Goal: Navigation & Orientation: Find specific page/section

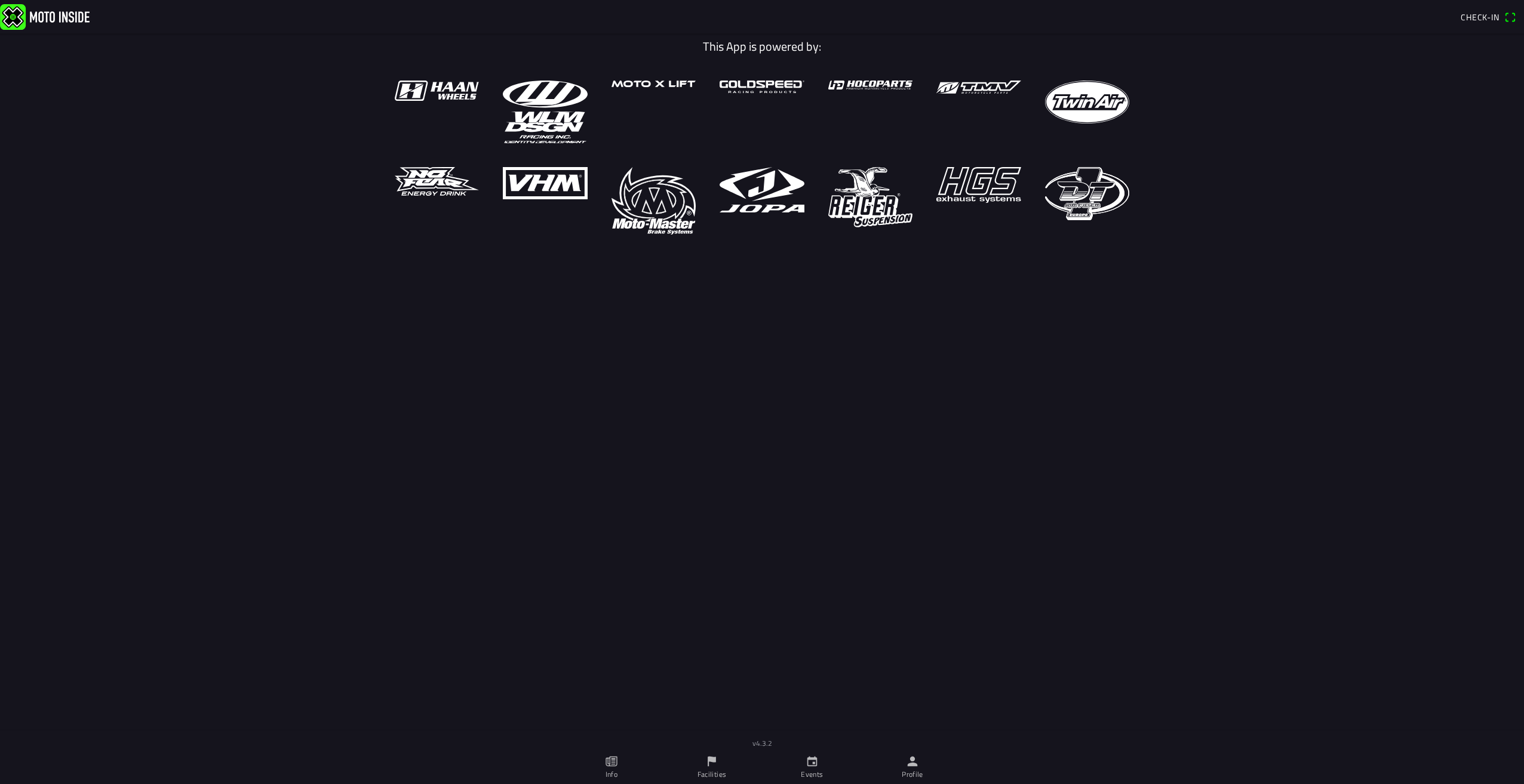
click at [820, 770] on ion-label "Events" at bounding box center [811, 775] width 22 height 11
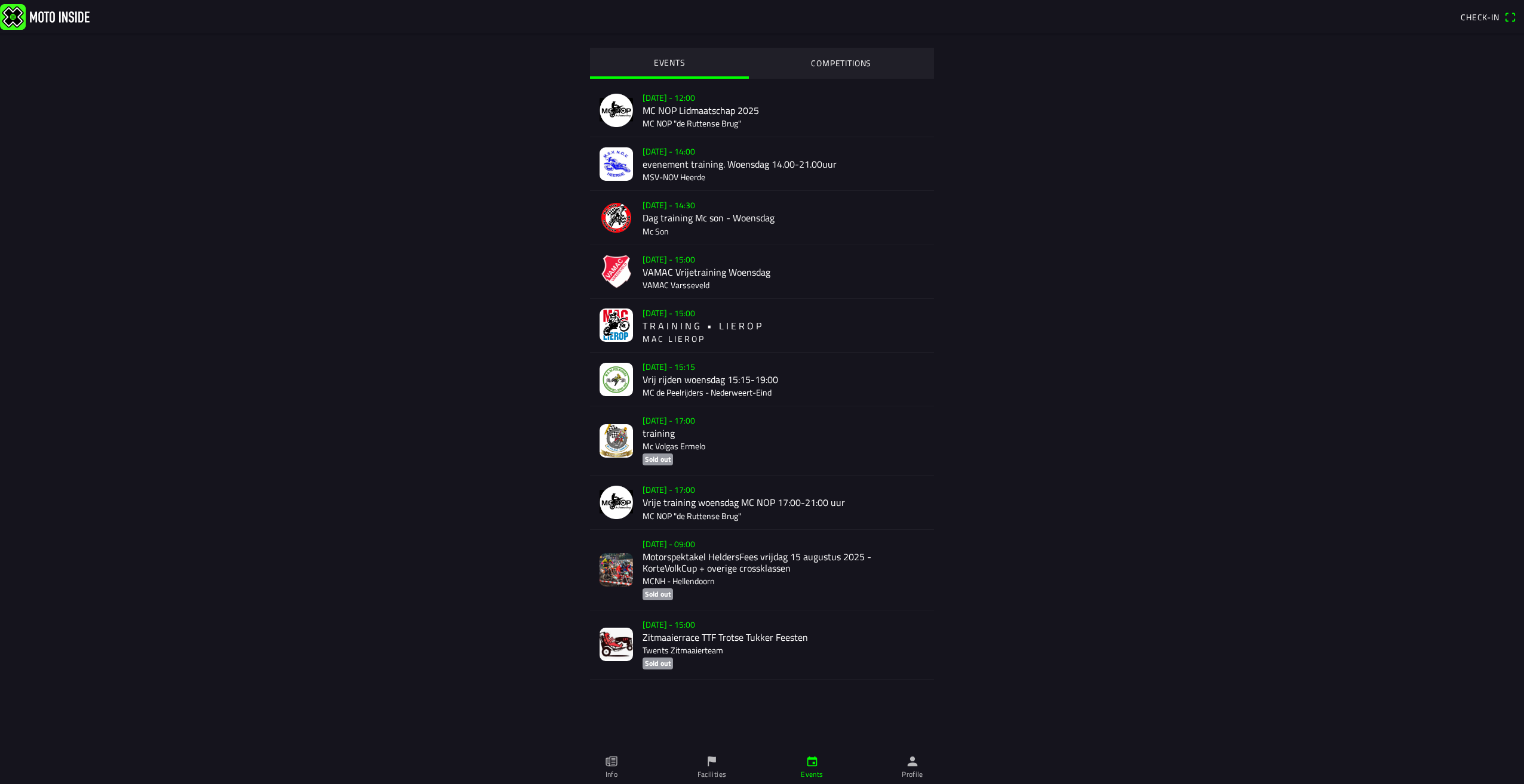
click at [0, 0] on slot "COMPETITIONS" at bounding box center [0, 0] width 0 height 0
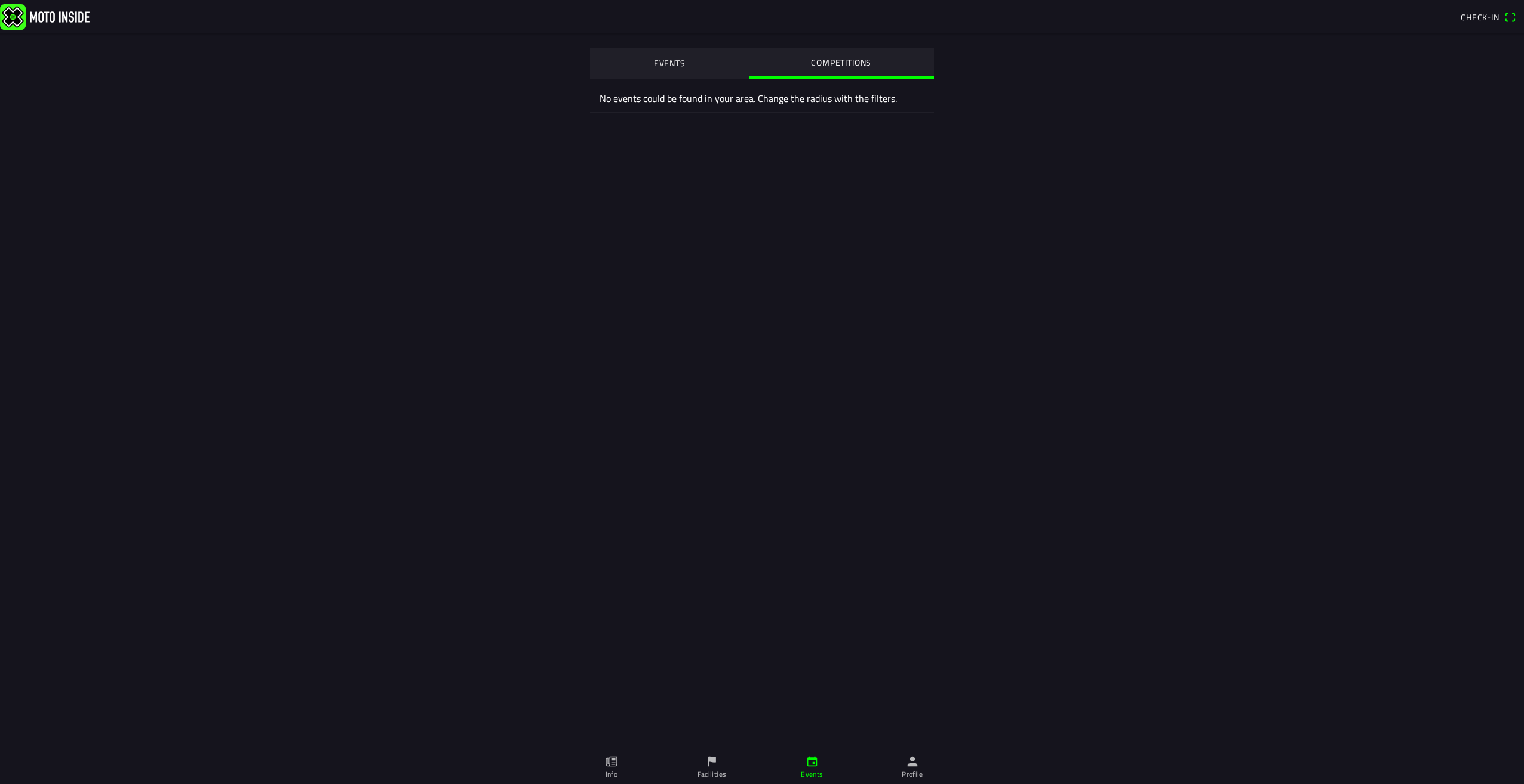
click at [695, 63] on button "EVENTS" at bounding box center [668, 62] width 158 height 30
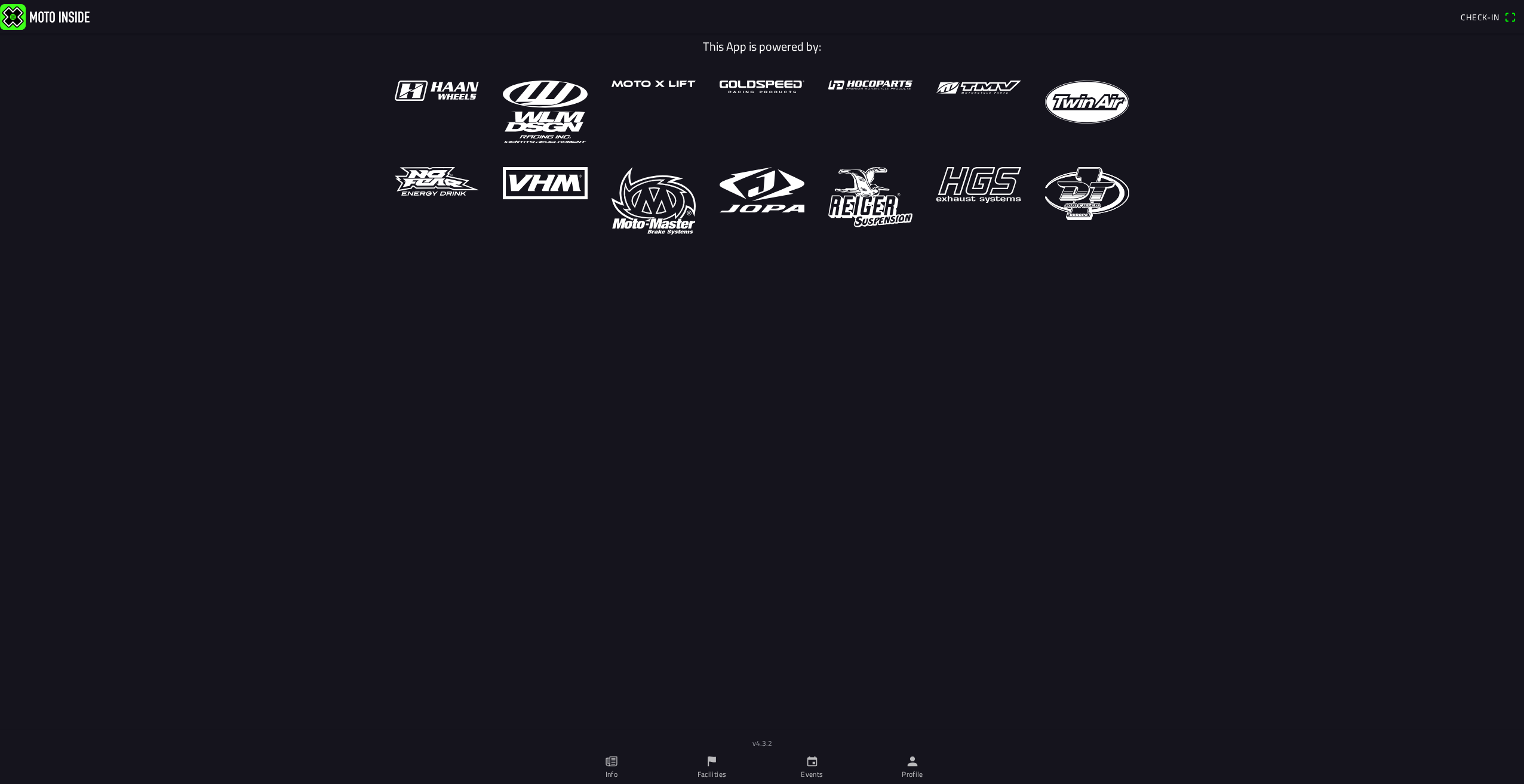
click at [619, 769] on link "Info" at bounding box center [611, 767] width 101 height 33
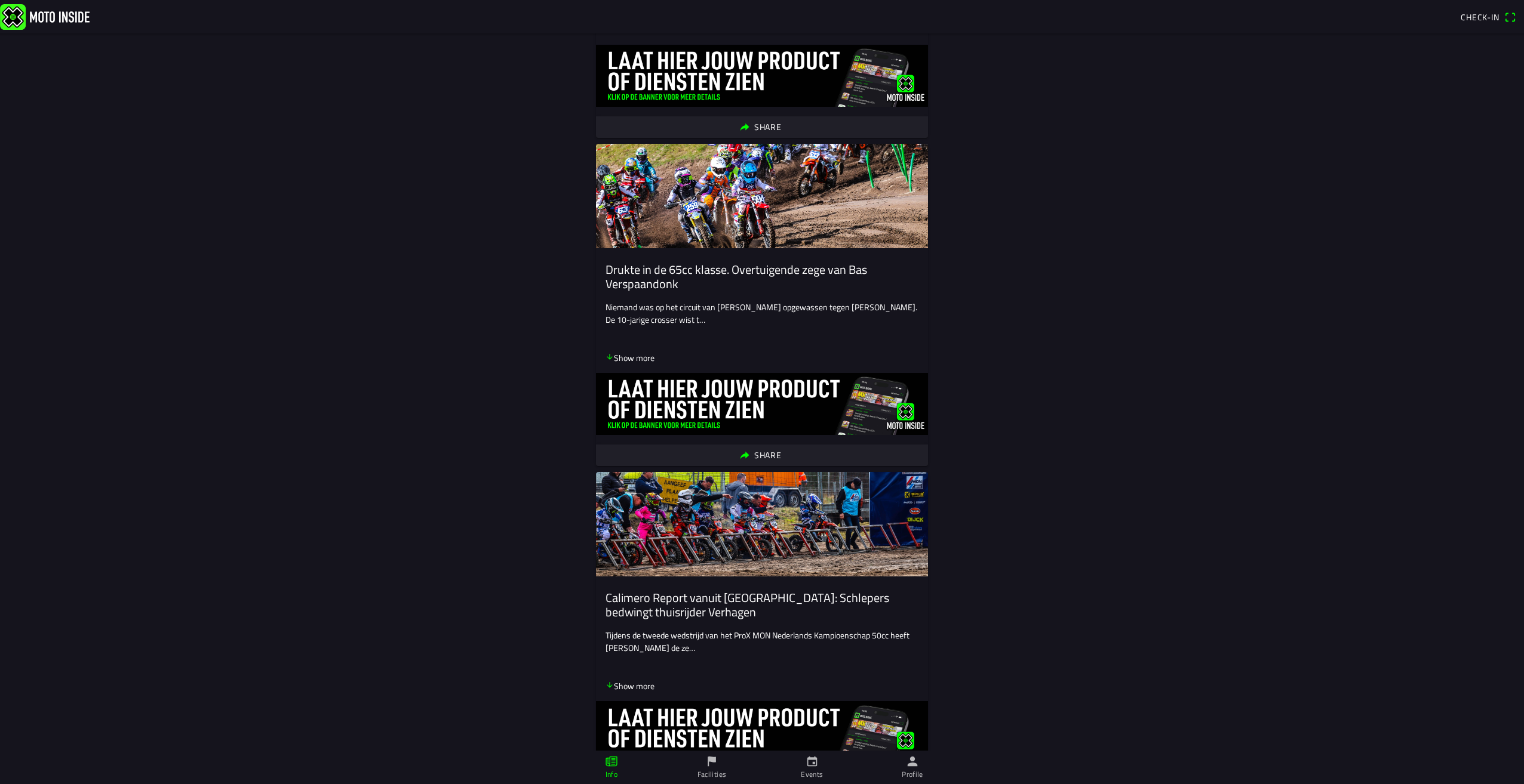
scroll to position [1015, 0]
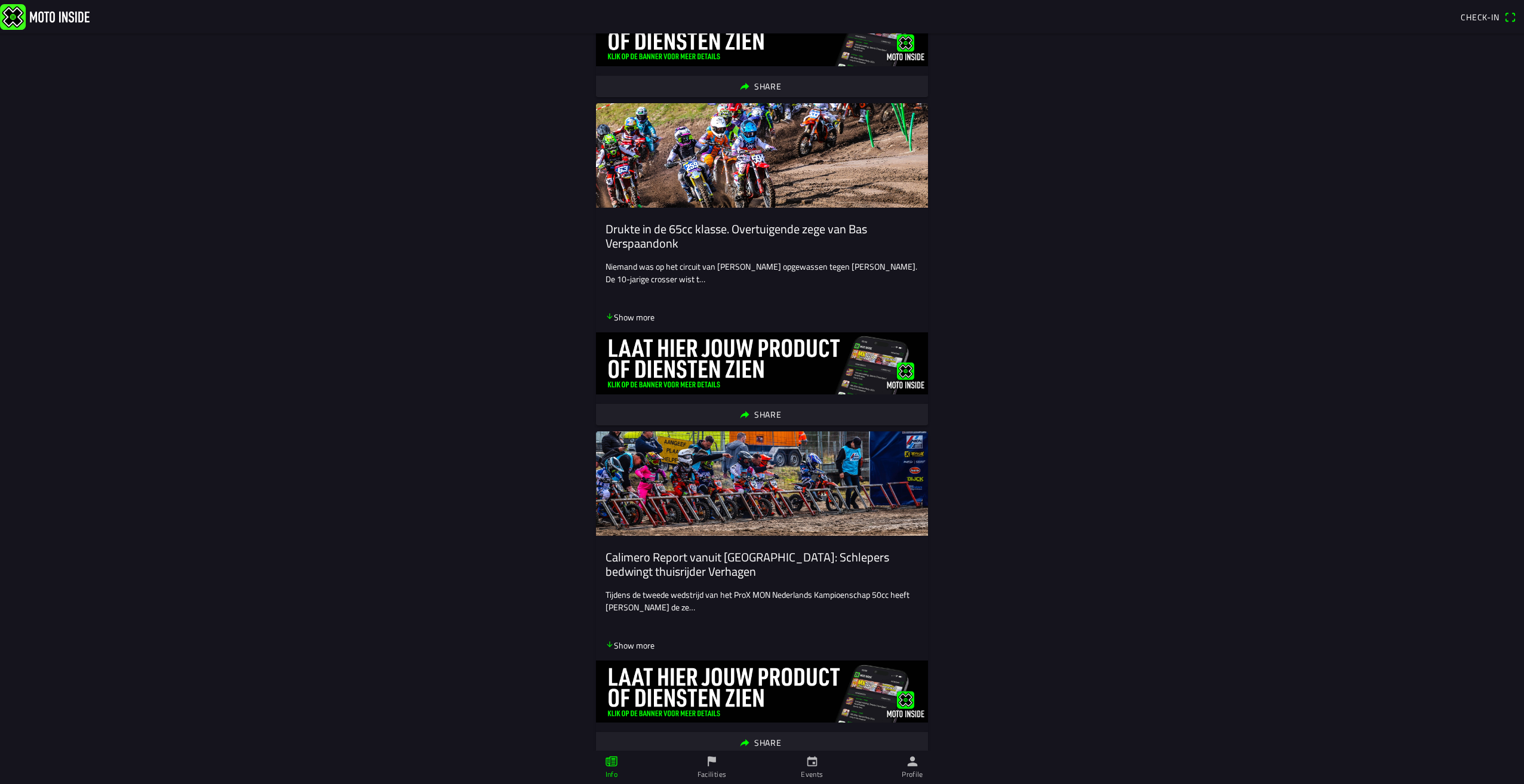
click at [724, 760] on link "Facilities" at bounding box center [712, 767] width 101 height 33
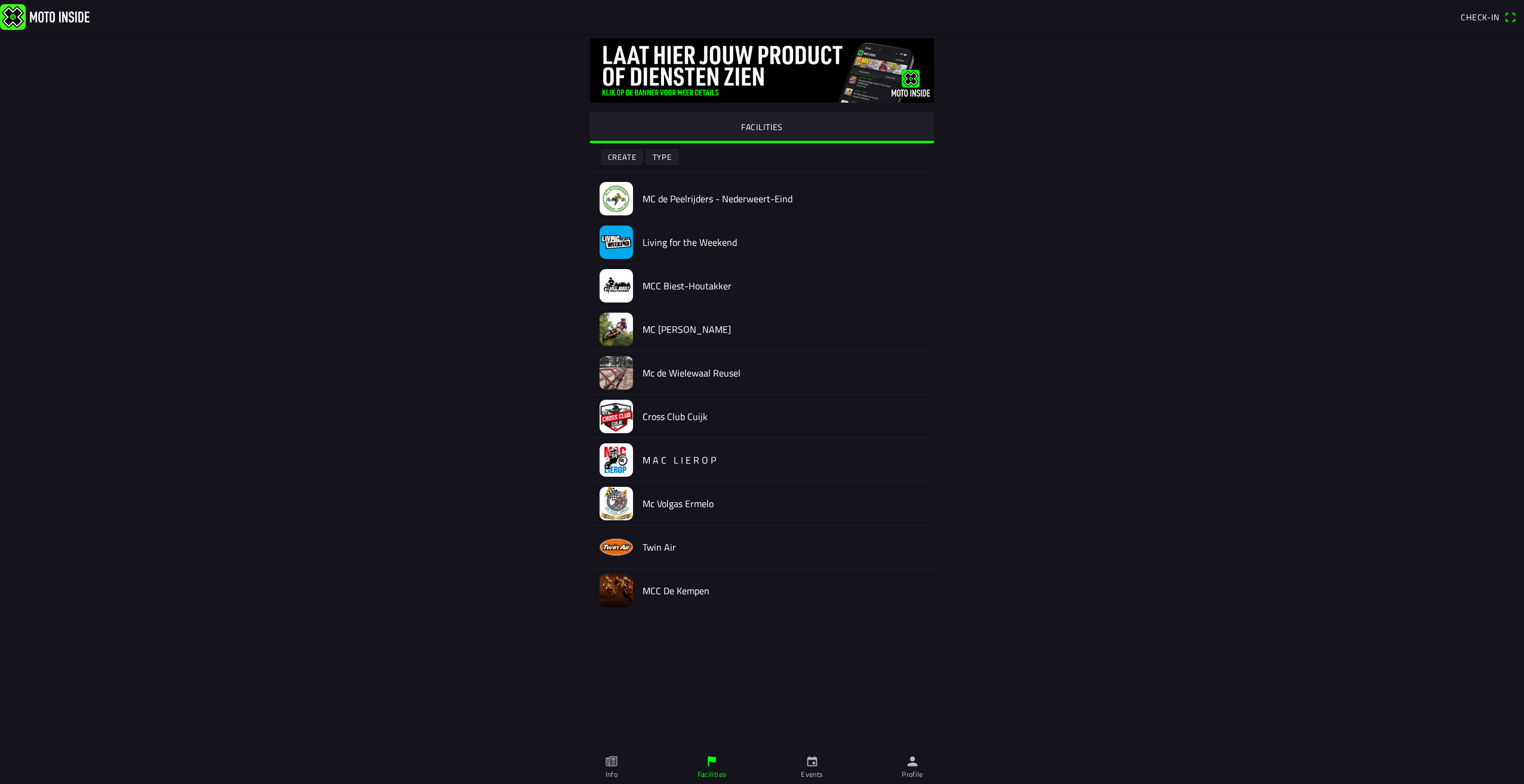
click at [825, 754] on link "Events" at bounding box center [811, 767] width 101 height 33
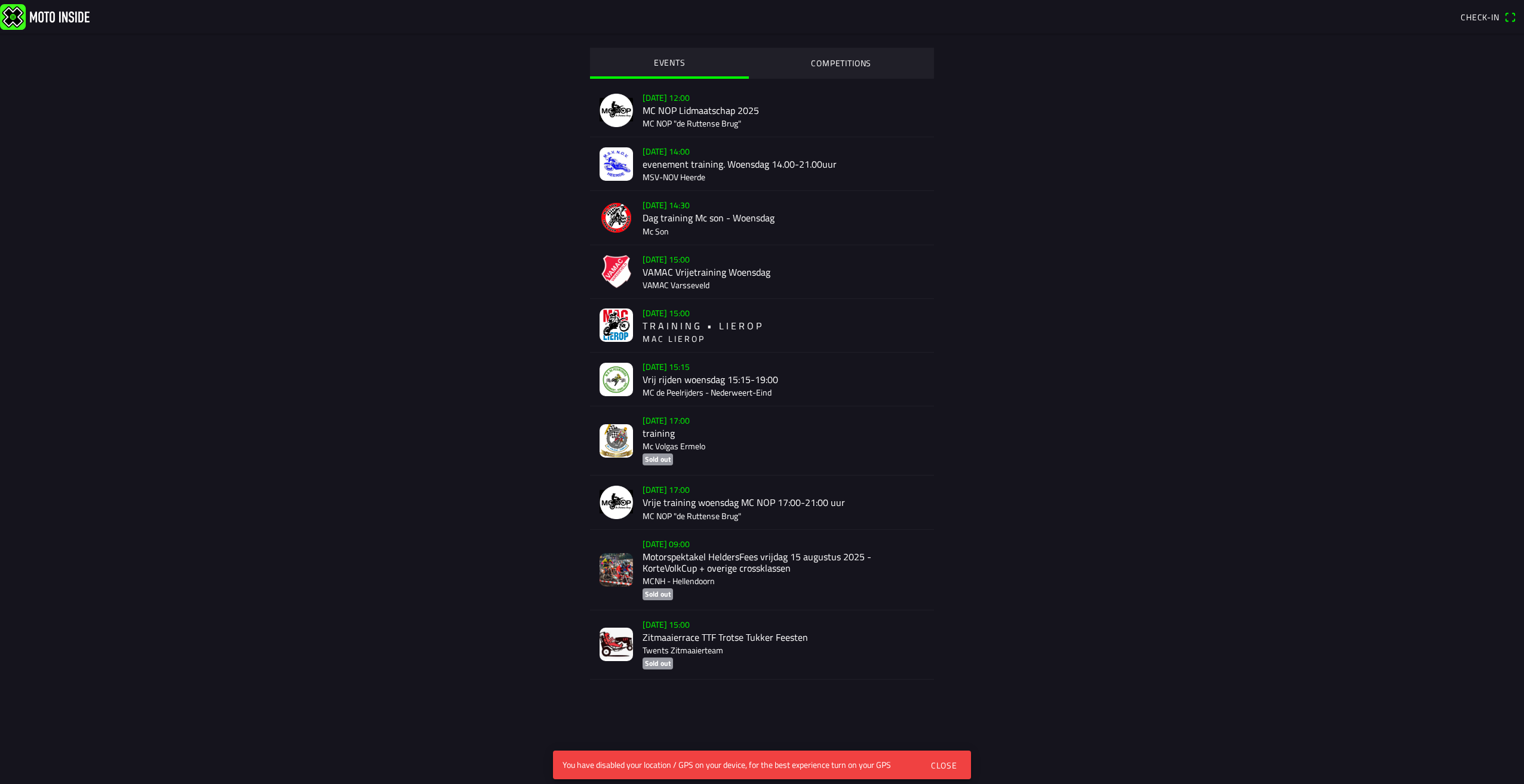
click at [945, 763] on div "Close" at bounding box center [944, 766] width 26 height 13
